Goal: Task Accomplishment & Management: Manage account settings

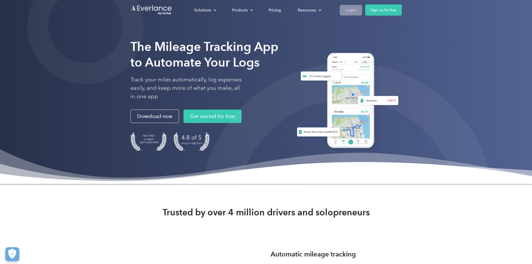
click at [362, 14] on link "Login" at bounding box center [351, 10] width 22 height 10
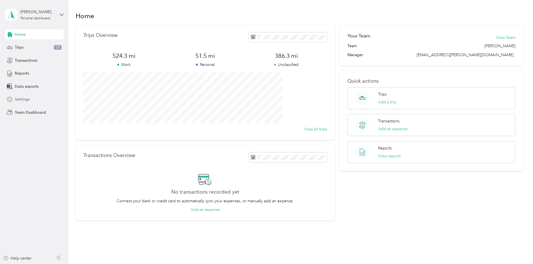
click at [18, 102] on span "Settings" at bounding box center [22, 99] width 15 height 6
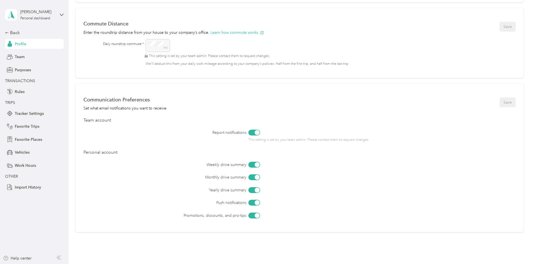
scroll to position [257, 0]
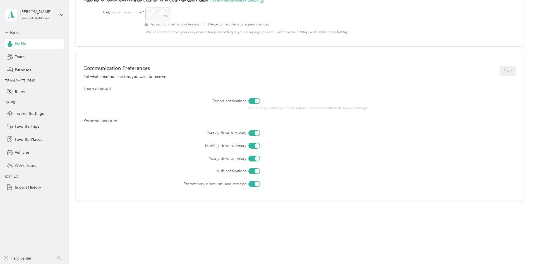
click at [30, 167] on span "Work Hours" at bounding box center [25, 165] width 21 height 6
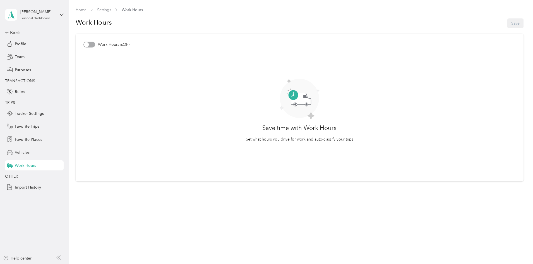
click at [23, 156] on div "Vehicles" at bounding box center [34, 152] width 59 height 10
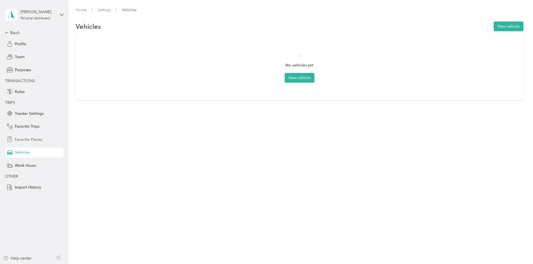
click at [27, 140] on span "Favorite Places" at bounding box center [28, 139] width 27 height 6
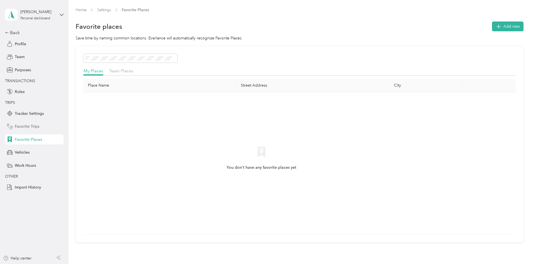
click at [28, 127] on span "Favorite Trips" at bounding box center [27, 126] width 25 height 6
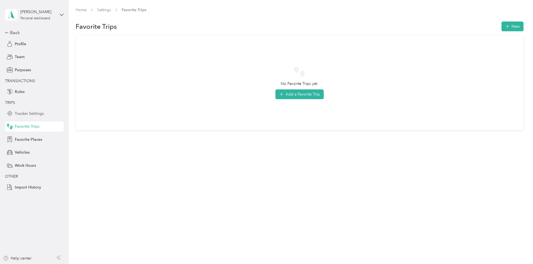
click at [25, 118] on div "Tracker Settings" at bounding box center [34, 113] width 59 height 10
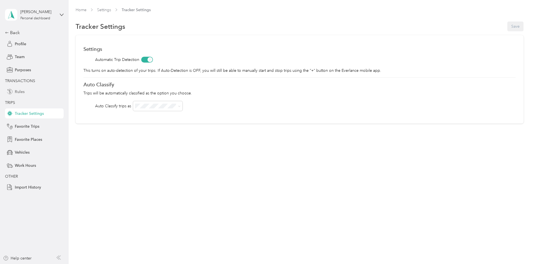
click at [20, 88] on div "Rules" at bounding box center [34, 92] width 59 height 10
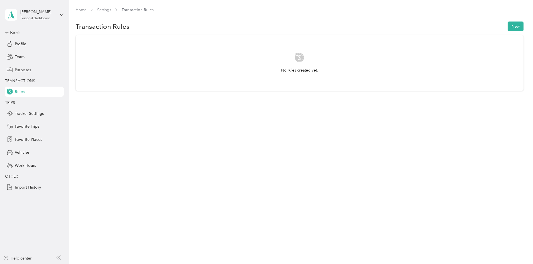
click at [18, 69] on span "Purposes" at bounding box center [23, 70] width 16 height 6
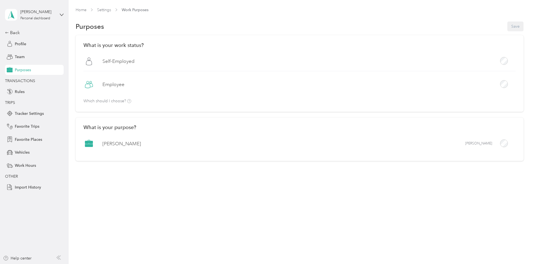
click at [58, 17] on div "Donavon Hayes Personal dashboard" at bounding box center [34, 15] width 59 height 20
click at [36, 47] on div "Team dashboard" at bounding box center [79, 44] width 141 height 10
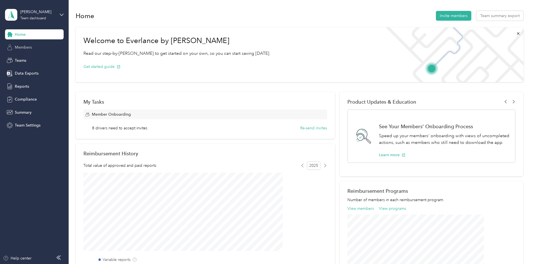
click at [32, 49] on div "Members" at bounding box center [34, 47] width 59 height 10
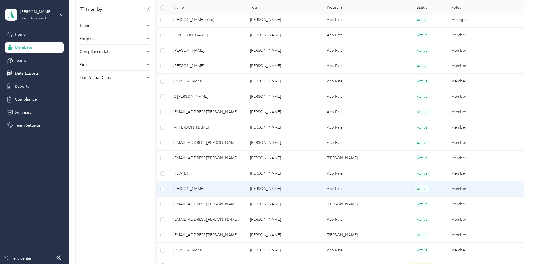
scroll to position [183, 0]
click at [241, 187] on span "David McDowell" at bounding box center [207, 188] width 68 height 6
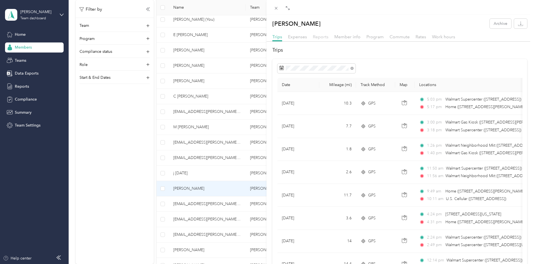
click at [317, 37] on span "Reports" at bounding box center [321, 36] width 16 height 5
